Goal: Task Accomplishment & Management: Use online tool/utility

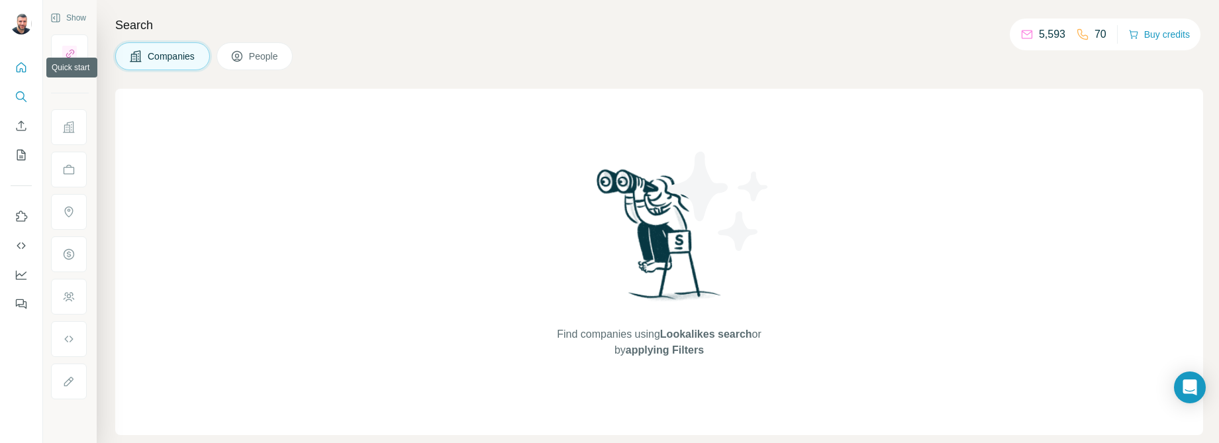
click at [21, 70] on icon "Quick start" at bounding box center [21, 67] width 13 height 13
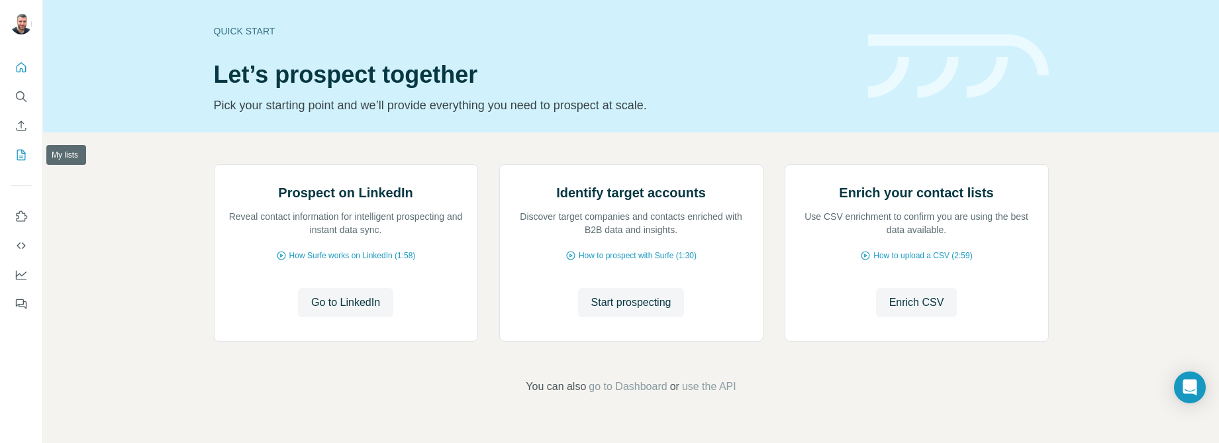
click at [22, 153] on icon "My lists" at bounding box center [22, 154] width 7 height 9
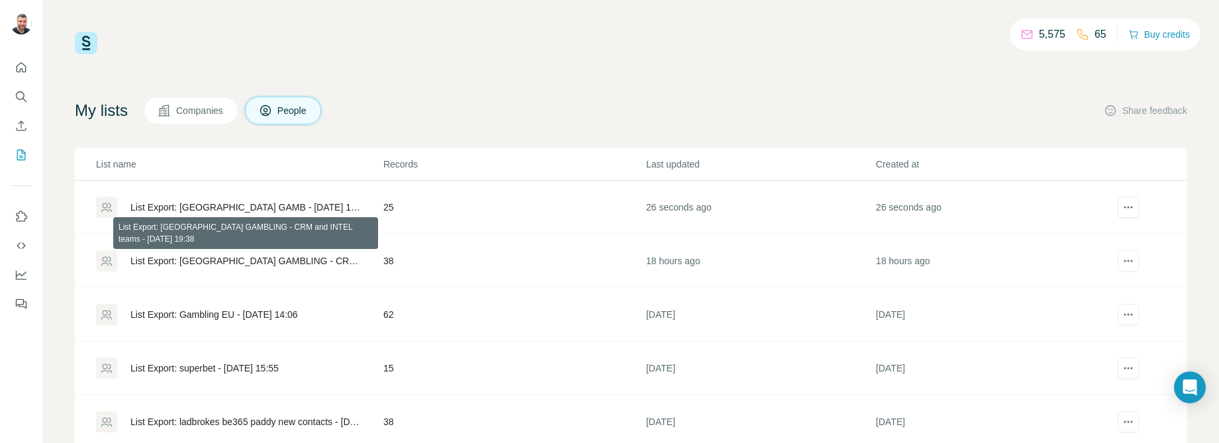
click at [288, 258] on div "List Export: [GEOGRAPHIC_DATA] GAMBLING - CRM and INTEL teams - [DATE] 19:38" at bounding box center [245, 260] width 231 height 13
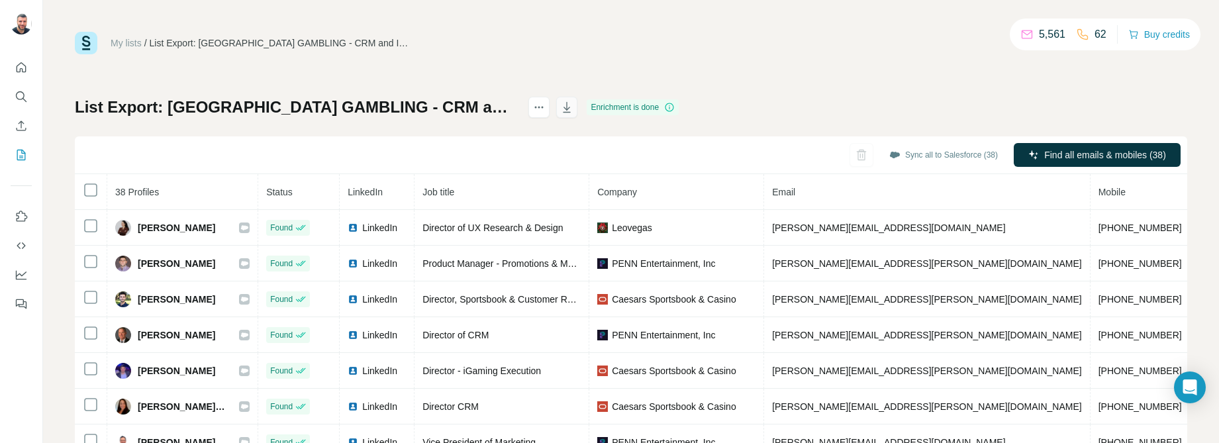
click at [574, 105] on icon "button" at bounding box center [566, 107] width 13 height 13
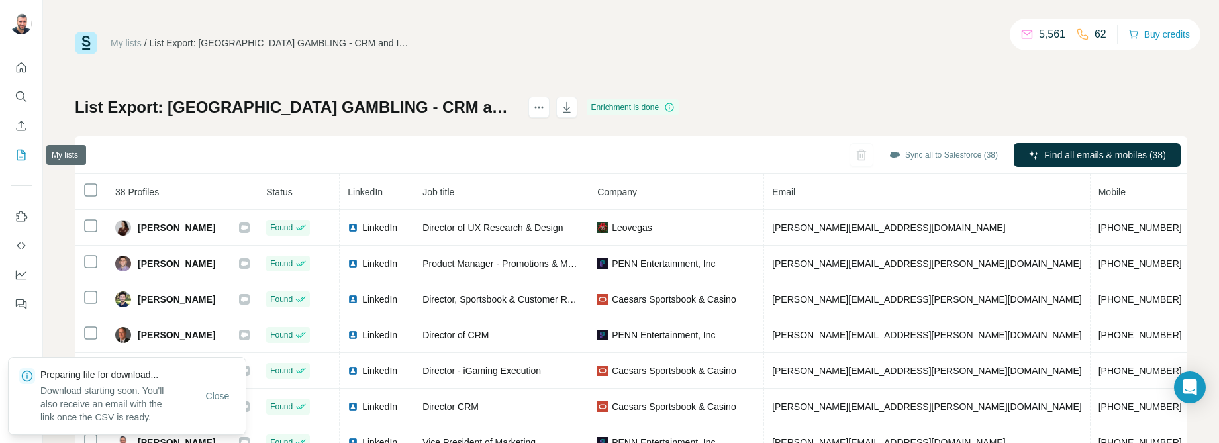
click at [17, 157] on icon "My lists" at bounding box center [21, 155] width 9 height 11
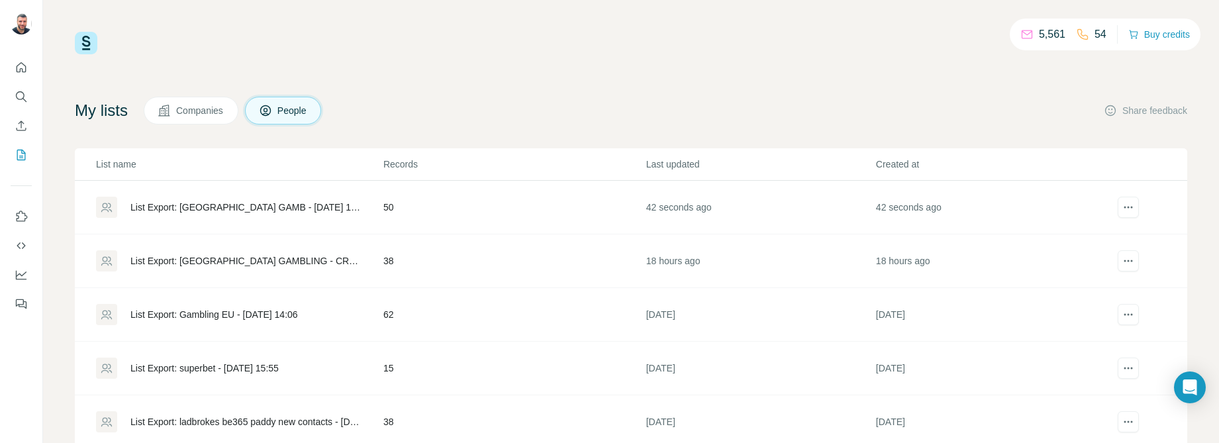
click at [242, 206] on div "List Export: [GEOGRAPHIC_DATA] GAMB - [DATE] 14:07" at bounding box center [245, 207] width 231 height 13
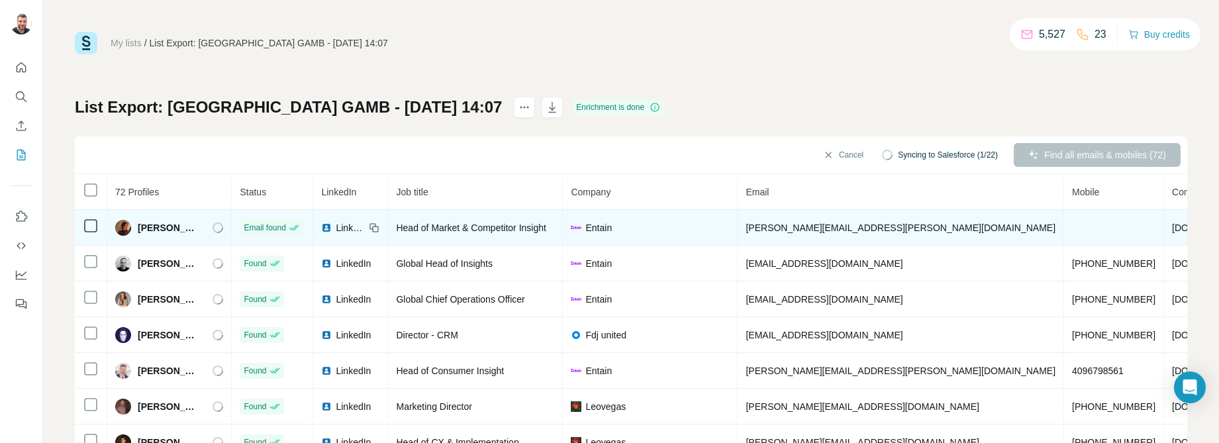
click at [332, 228] on img at bounding box center [326, 228] width 11 height 11
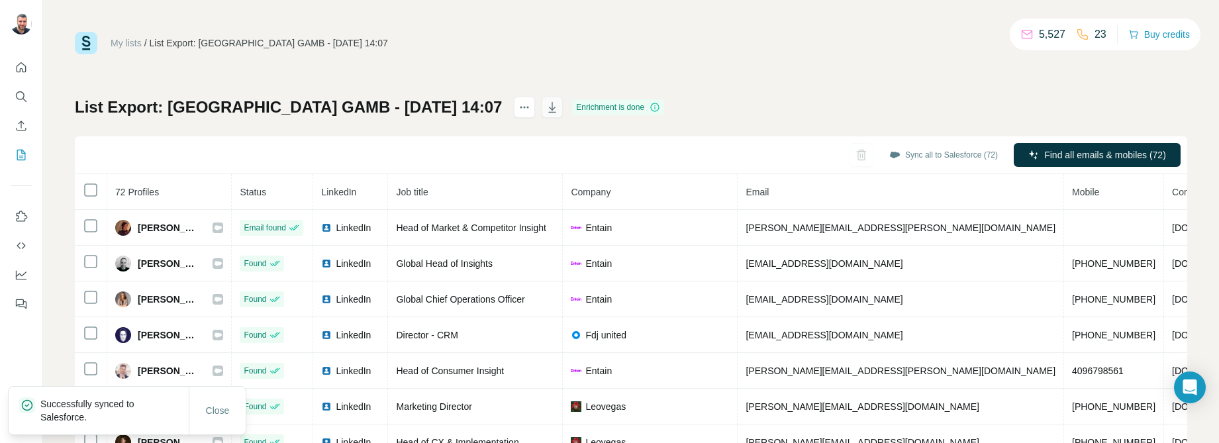
click at [546, 113] on icon "button" at bounding box center [552, 107] width 13 height 13
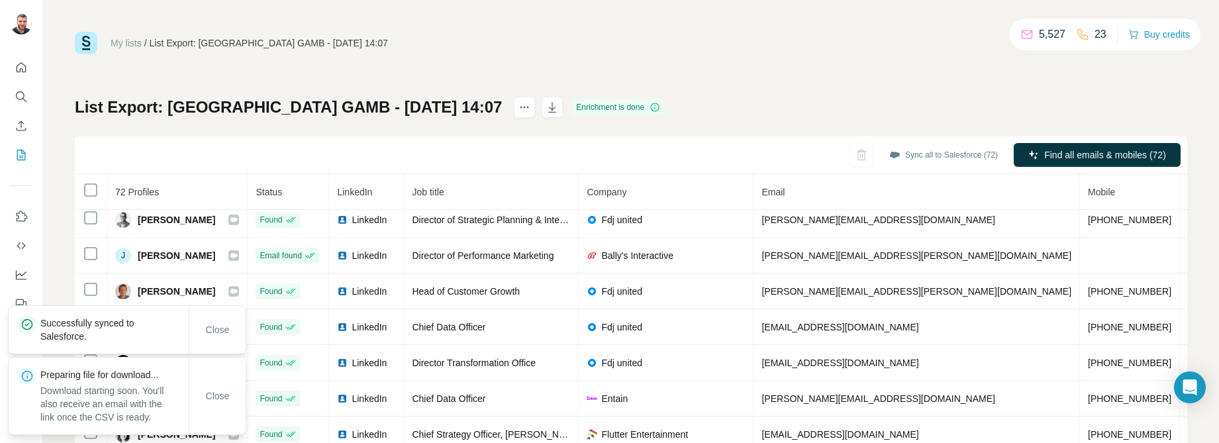
scroll to position [333, 0]
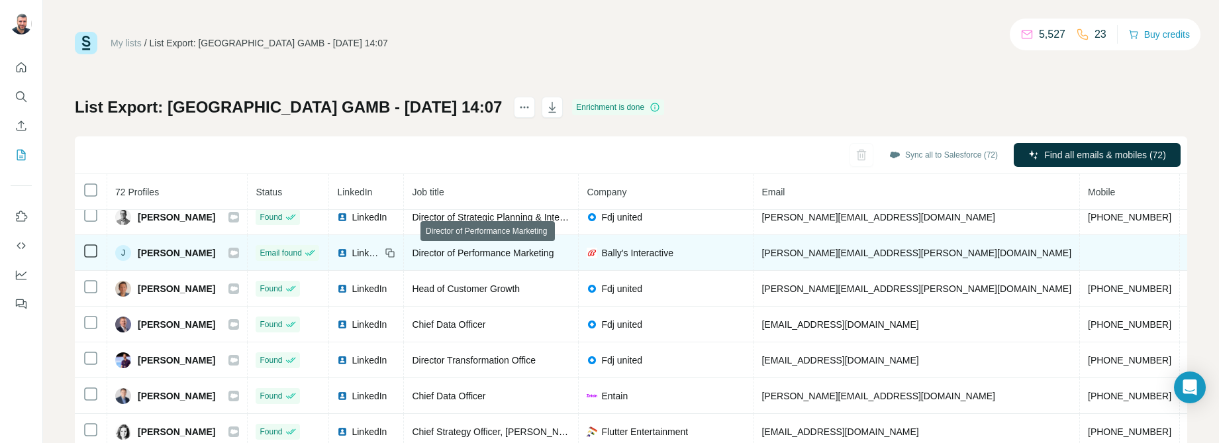
click at [500, 251] on span "Director of Performance Marketing" at bounding box center [483, 253] width 142 height 11
click at [345, 251] on img at bounding box center [342, 253] width 11 height 11
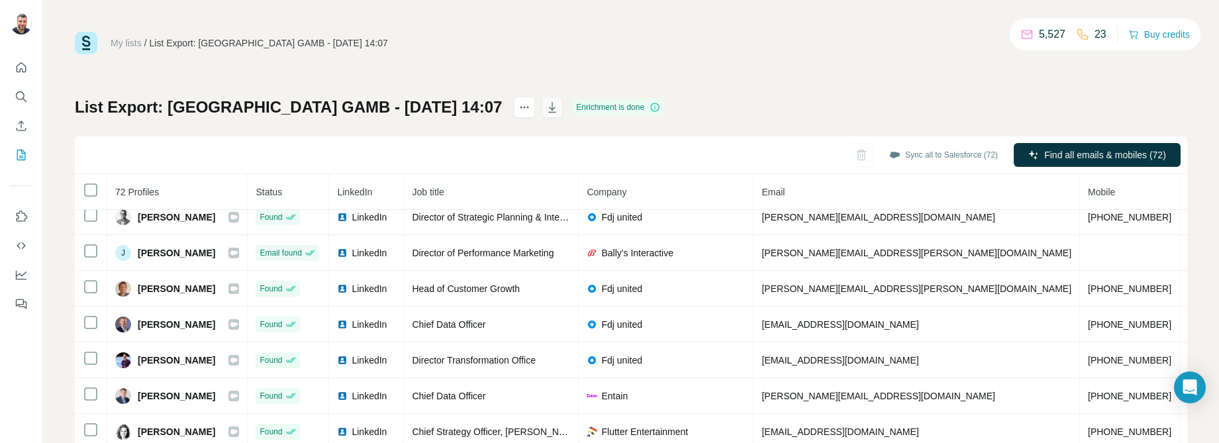
click at [549, 113] on icon "button" at bounding box center [552, 107] width 7 height 11
